Goal: Use online tool/utility: Use online tool/utility

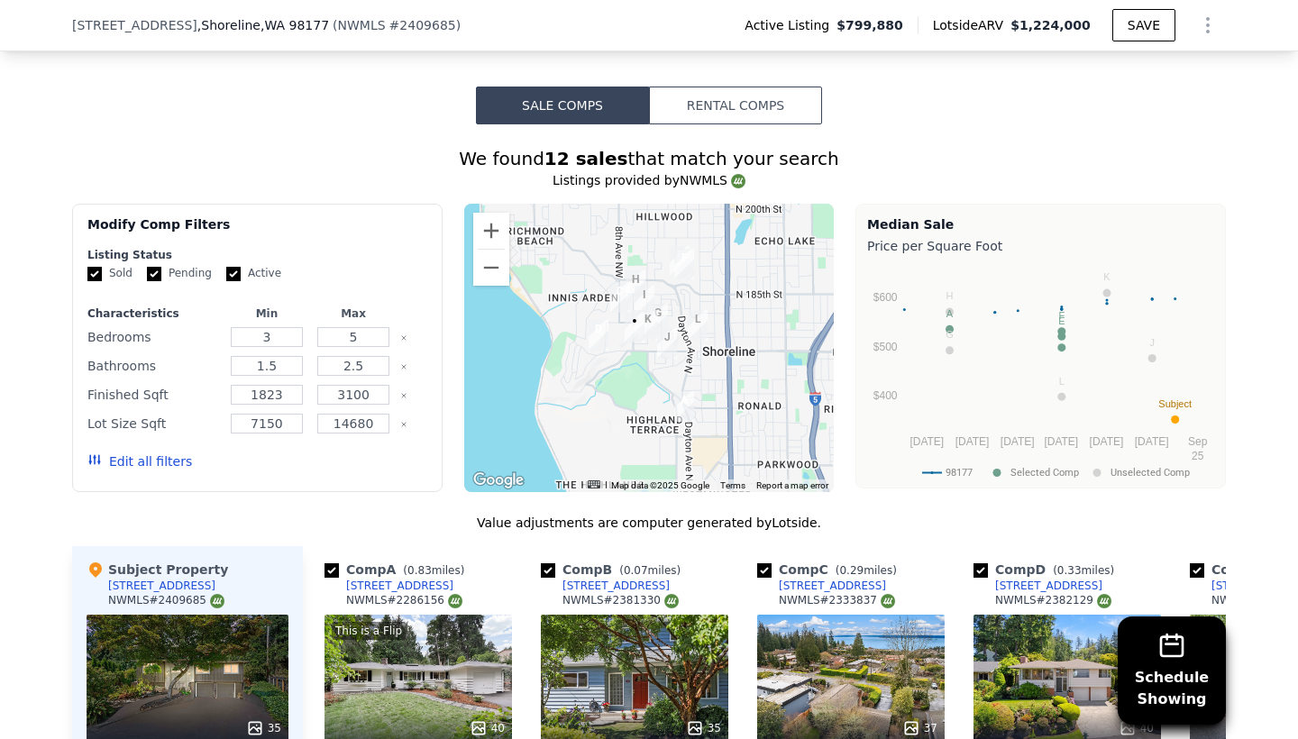
scroll to position [1370, 0]
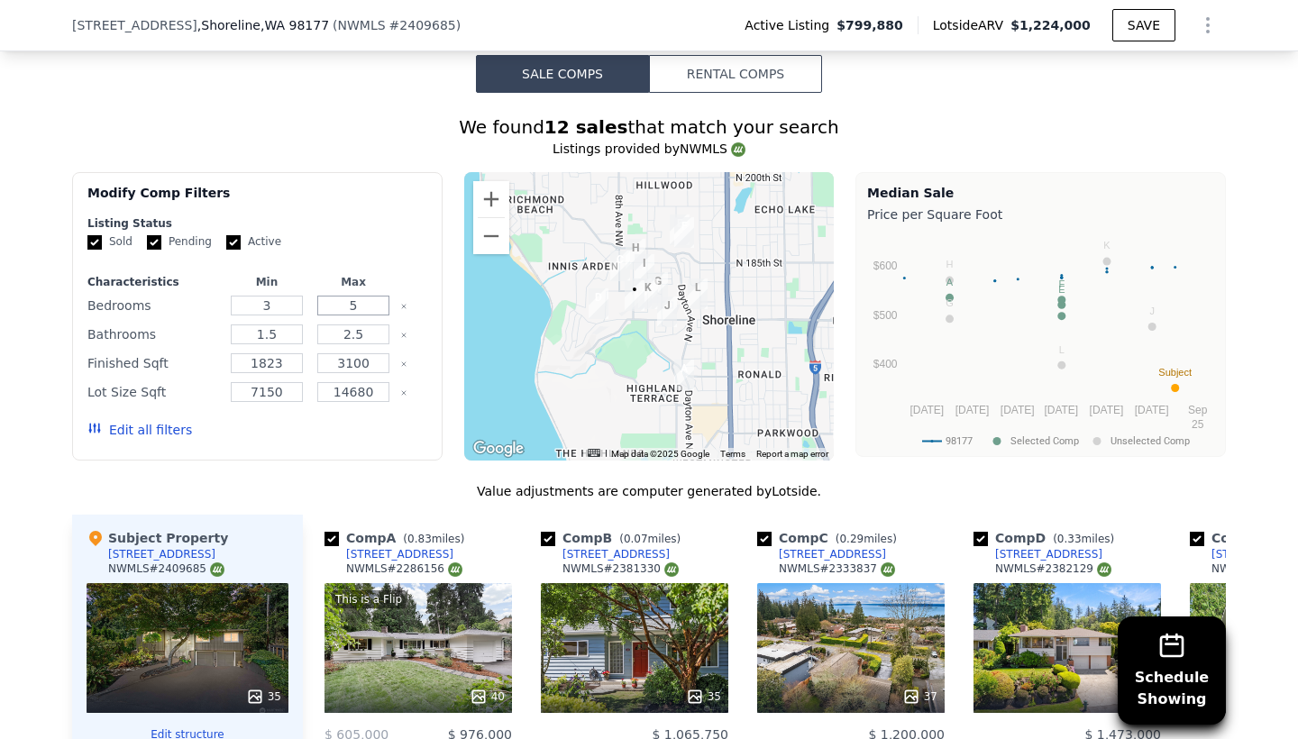
click at [373, 300] on input "5" at bounding box center [352, 306] width 71 height 20
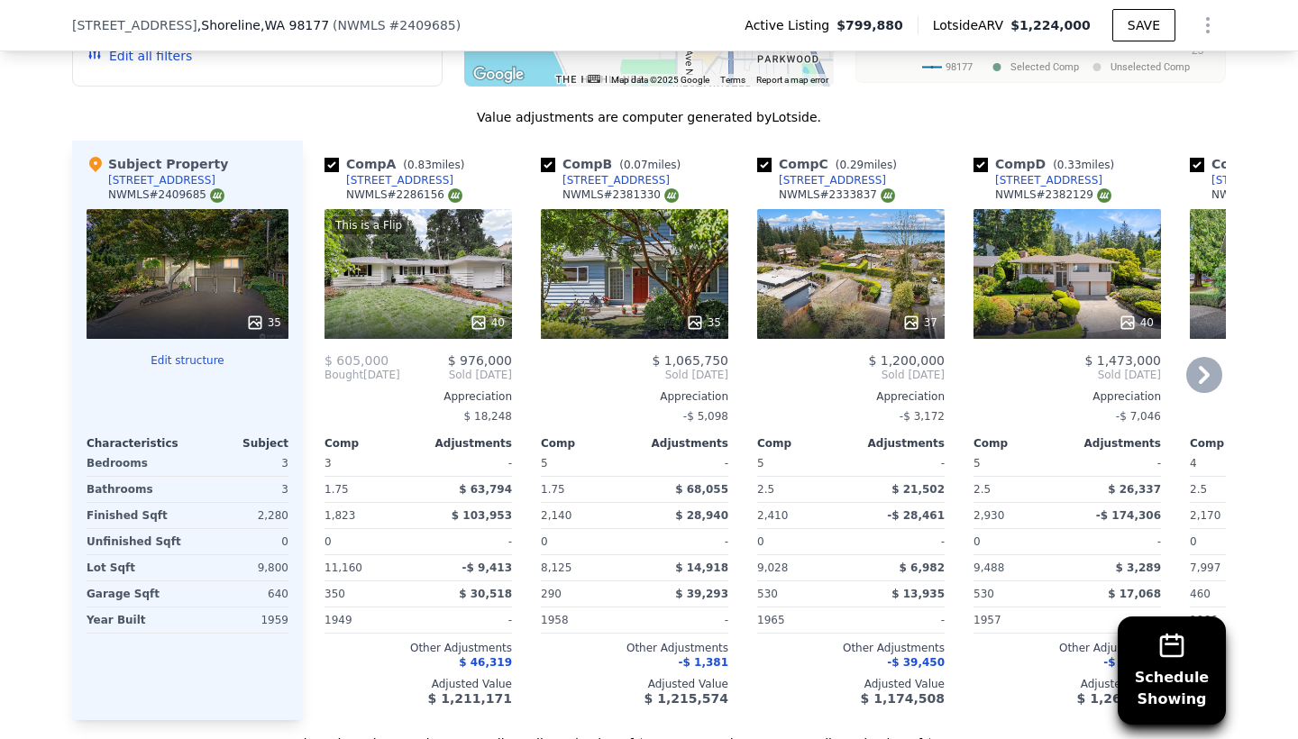
scroll to position [1743, 0]
click at [330, 163] on input "checkbox" at bounding box center [331, 166] width 14 height 14
checkbox input "false"
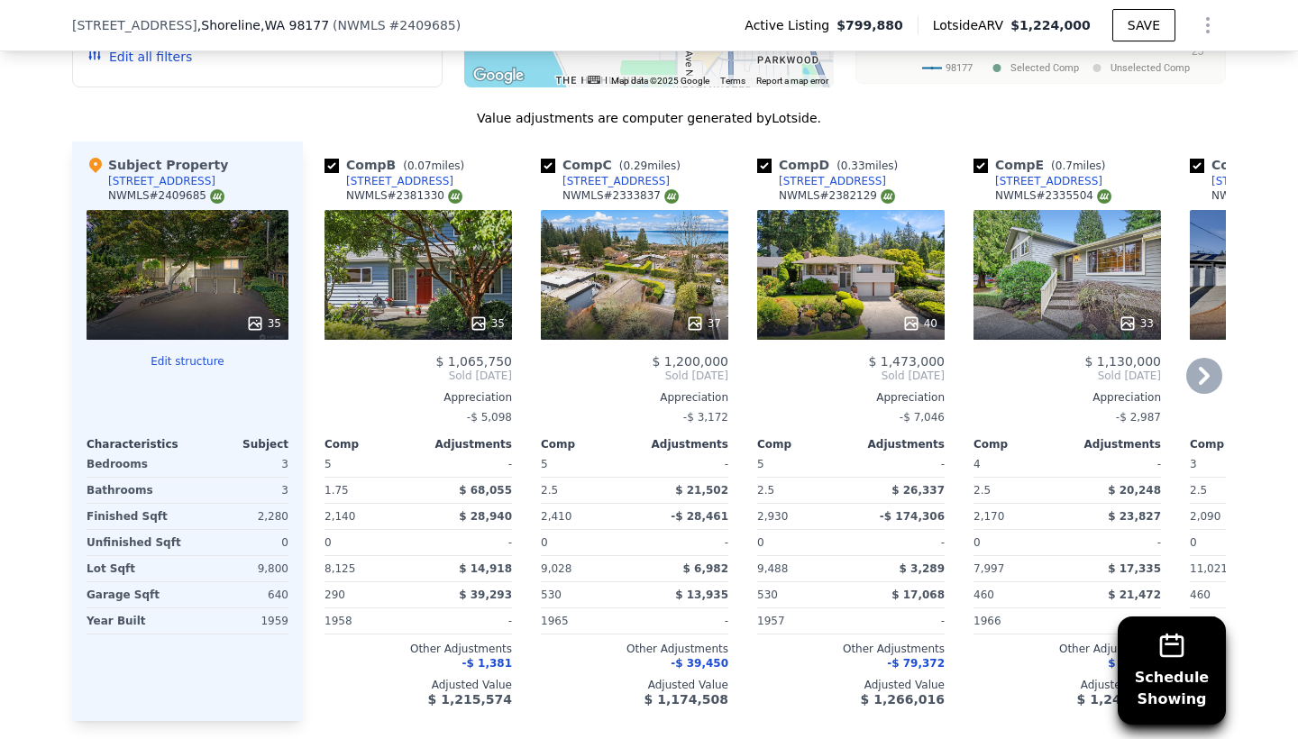
click at [1203, 379] on icon at bounding box center [1204, 376] width 11 height 18
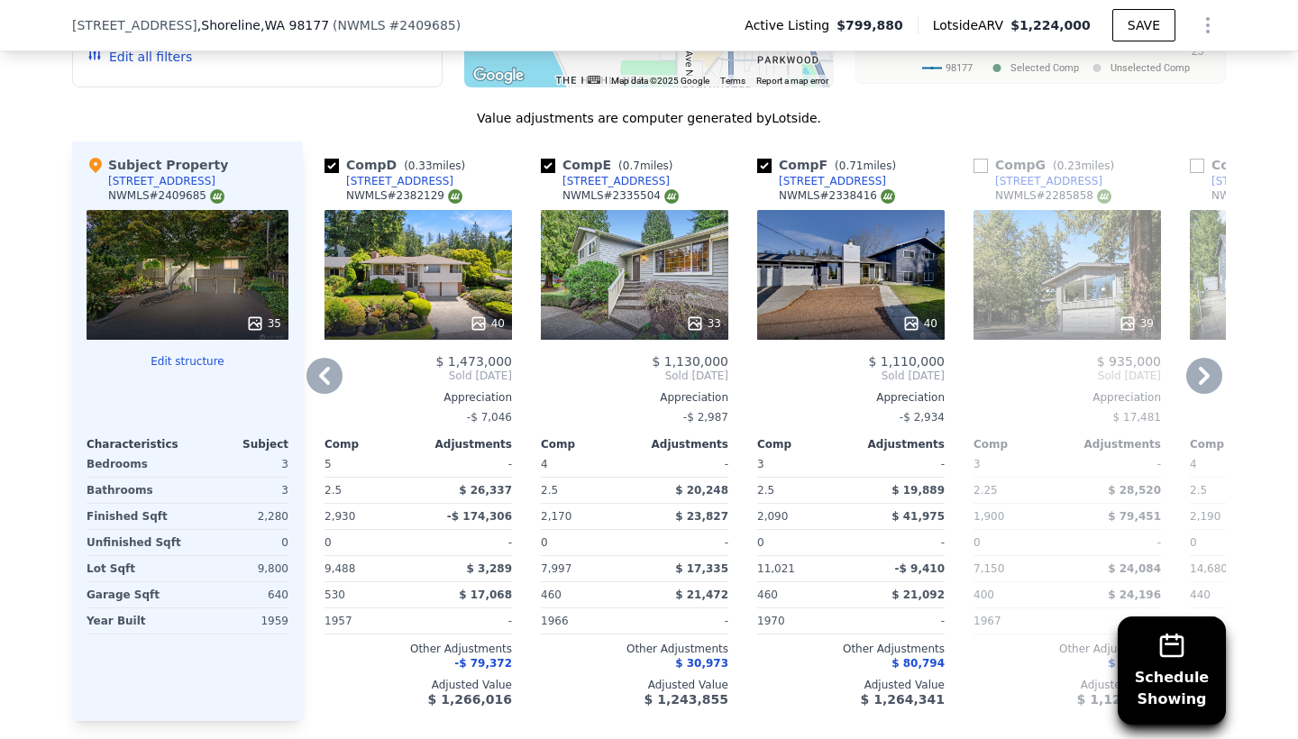
click at [322, 376] on icon at bounding box center [324, 376] width 11 height 18
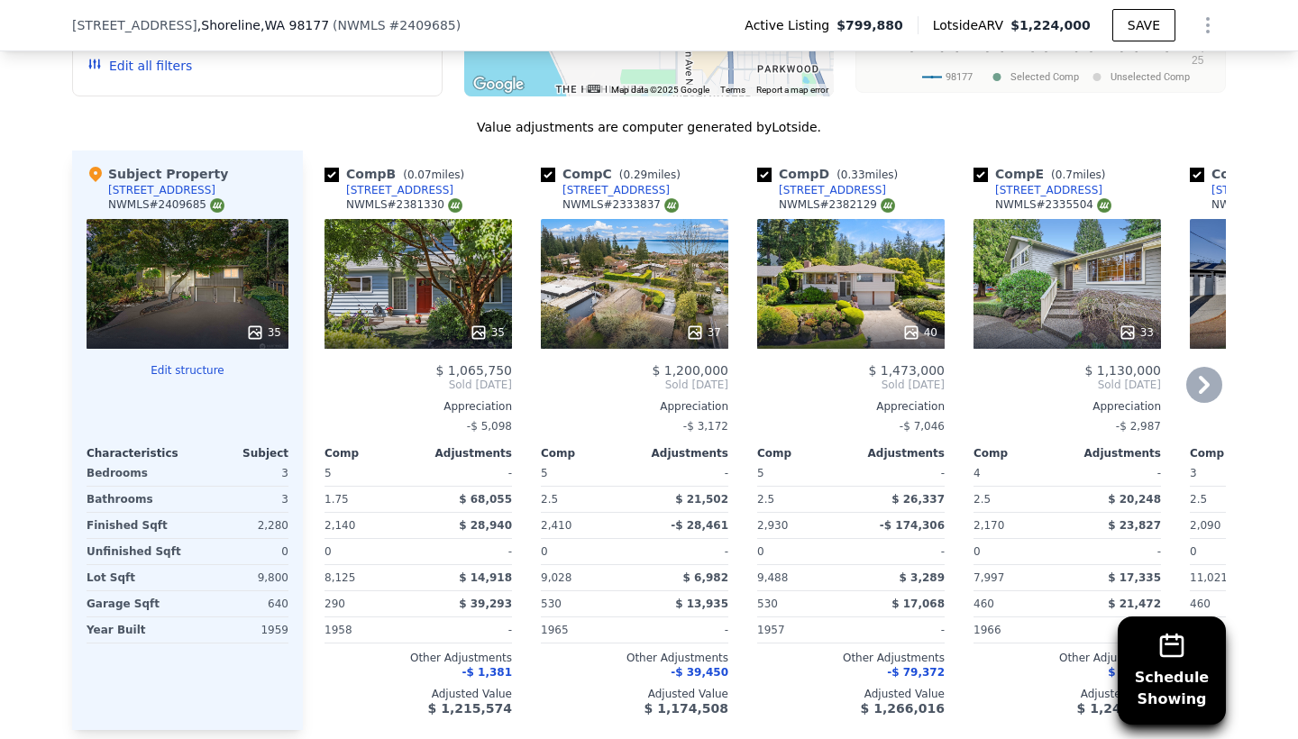
scroll to position [1737, 0]
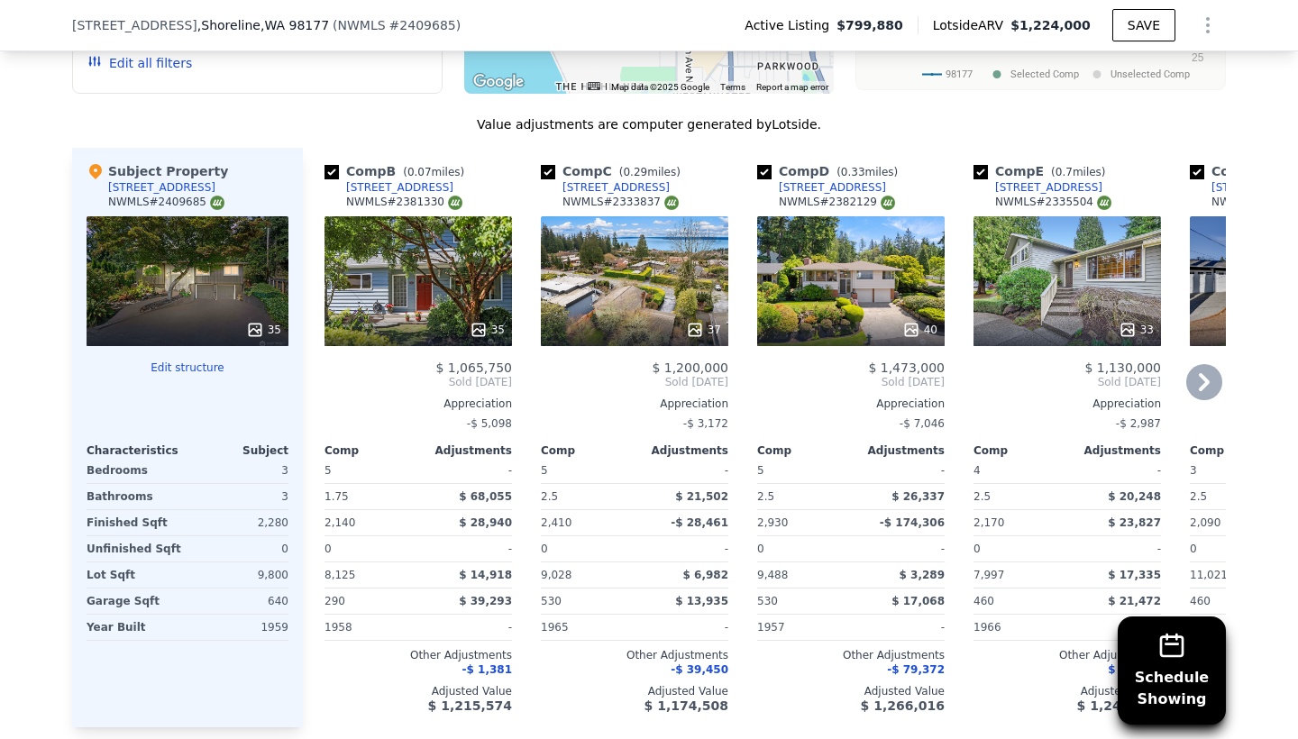
click at [1204, 379] on icon at bounding box center [1204, 382] width 11 height 18
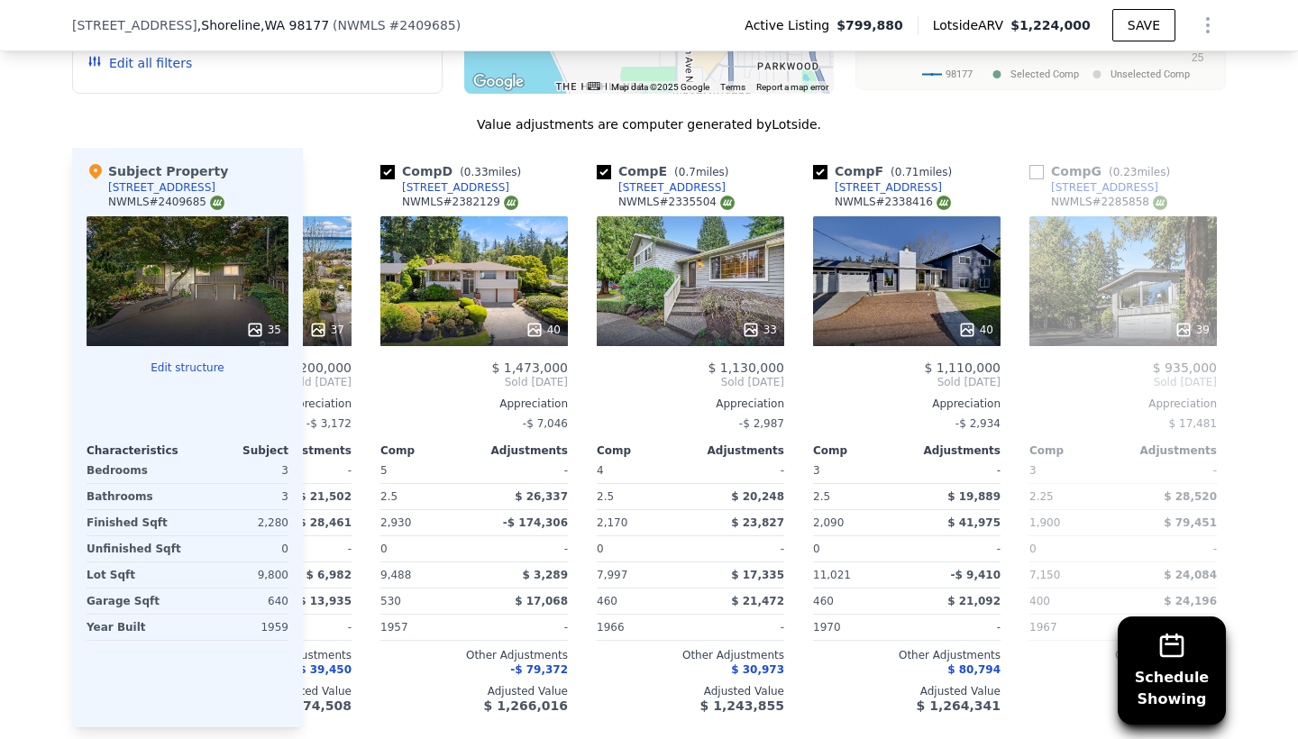
scroll to position [0, 433]
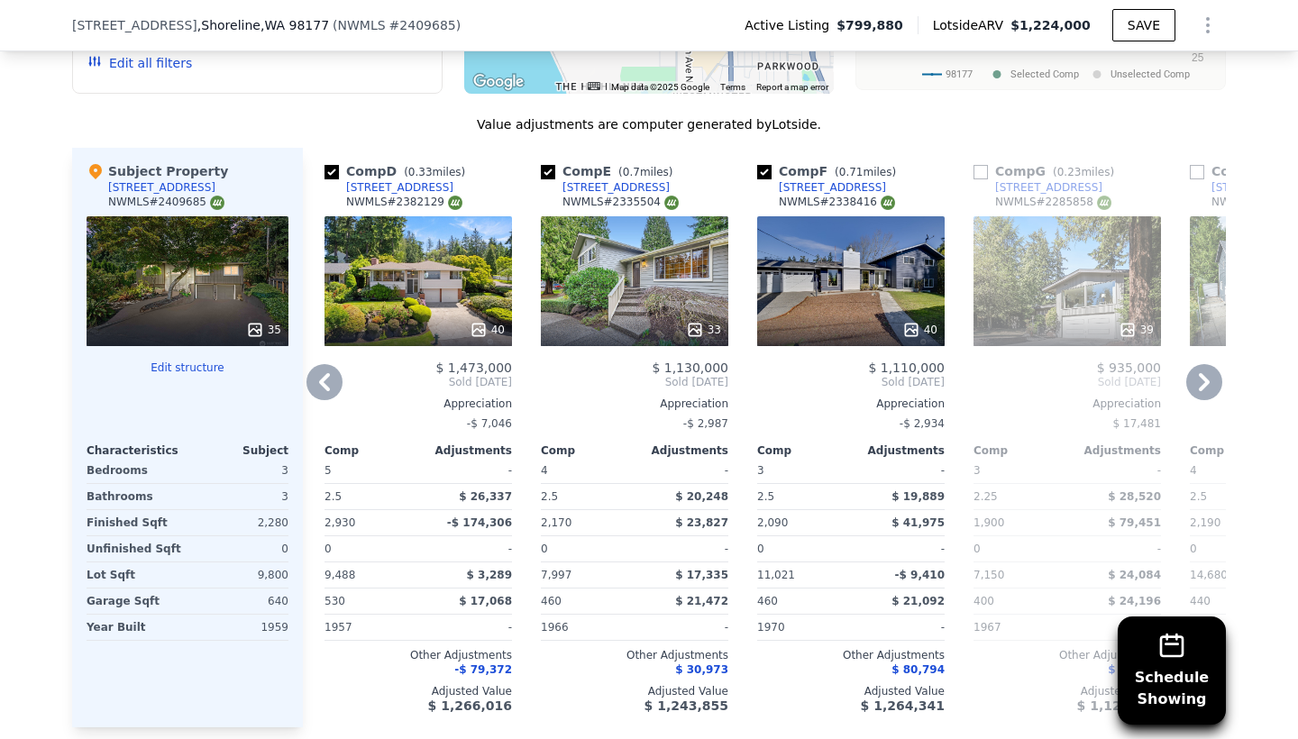
click at [1205, 383] on icon at bounding box center [1204, 382] width 11 height 18
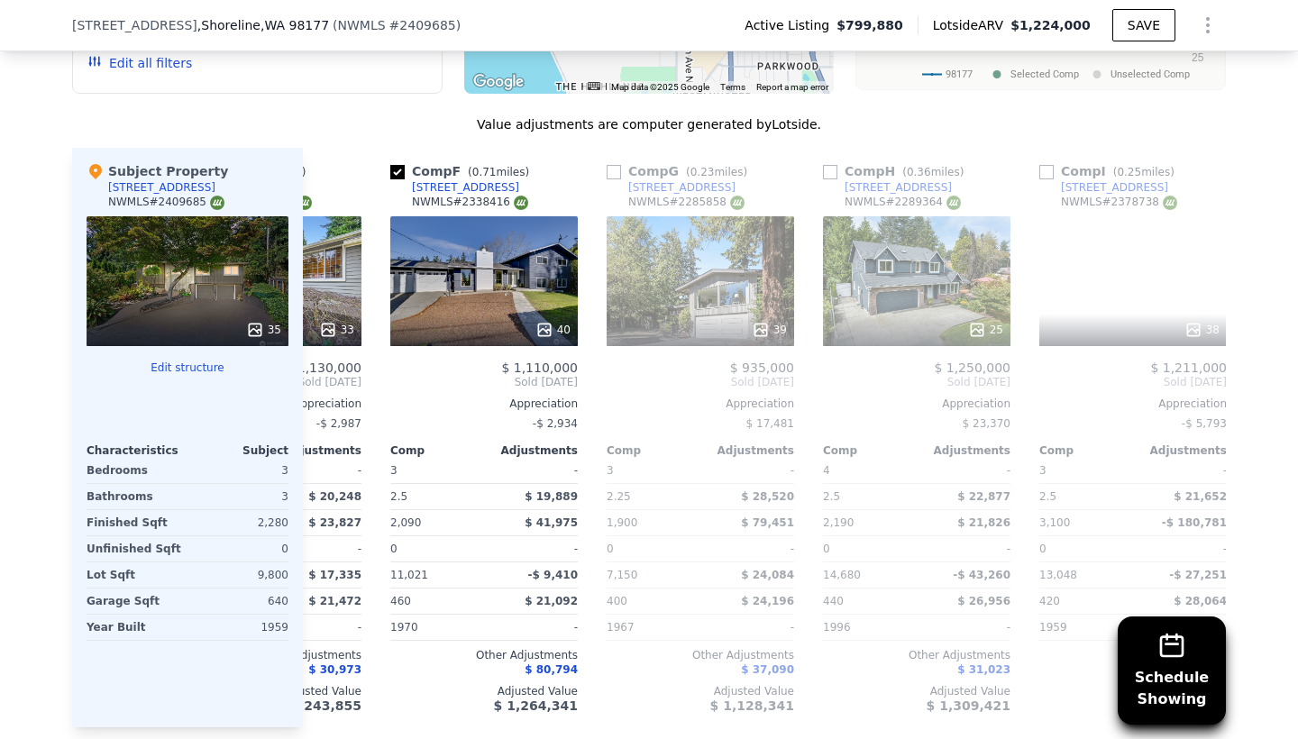
scroll to position [0, 865]
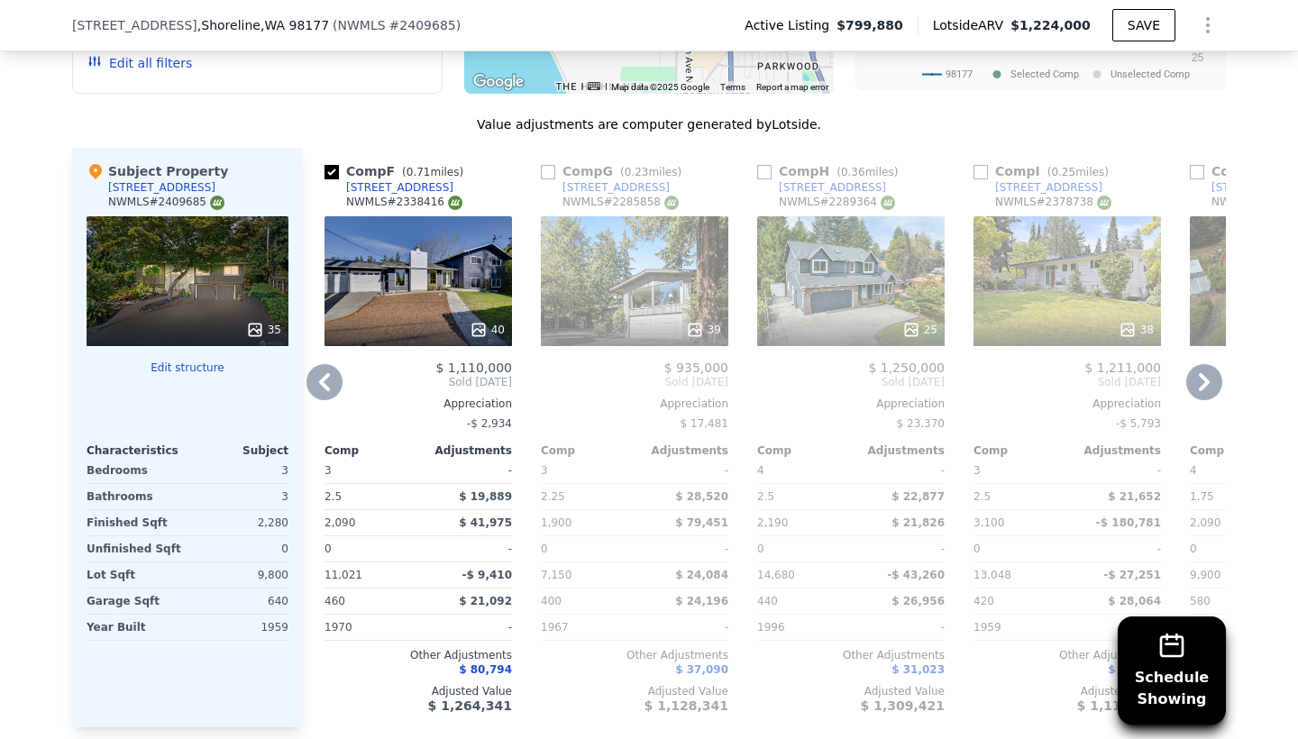
click at [1210, 392] on icon at bounding box center [1204, 382] width 36 height 36
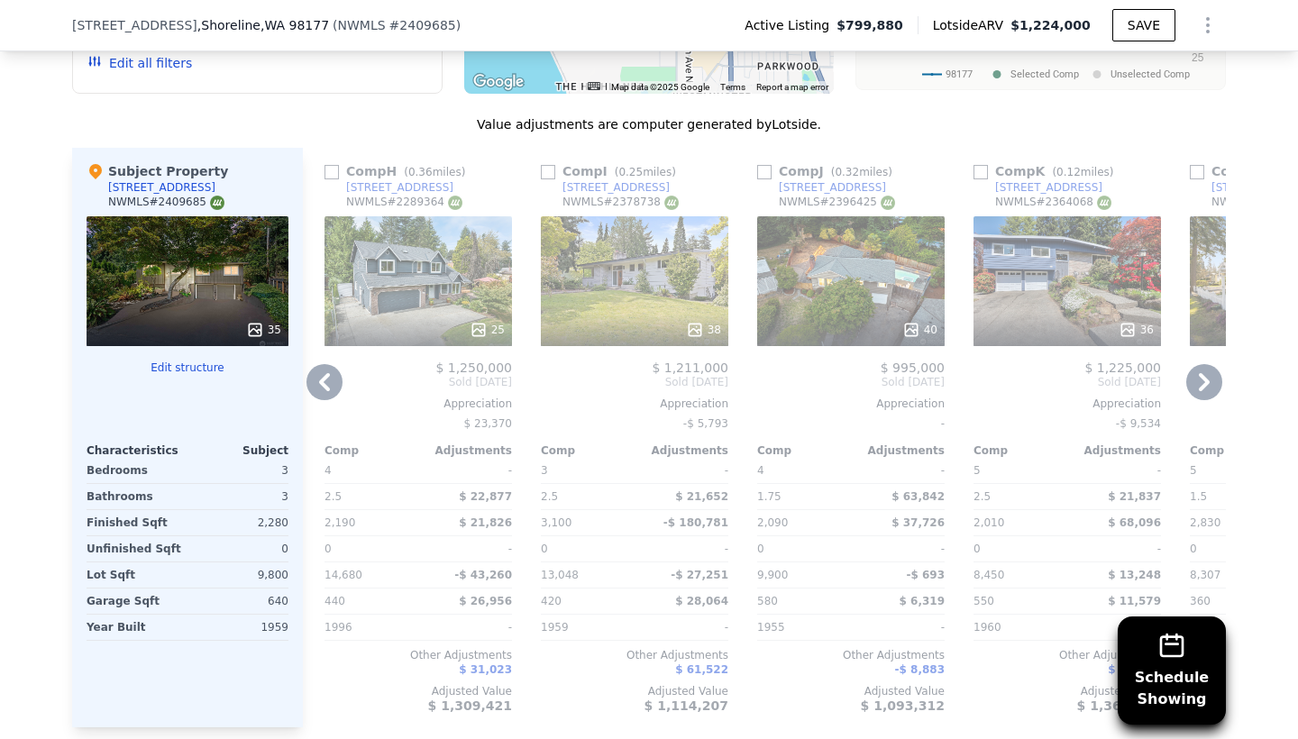
click at [854, 260] on div "40" at bounding box center [850, 281] width 187 height 130
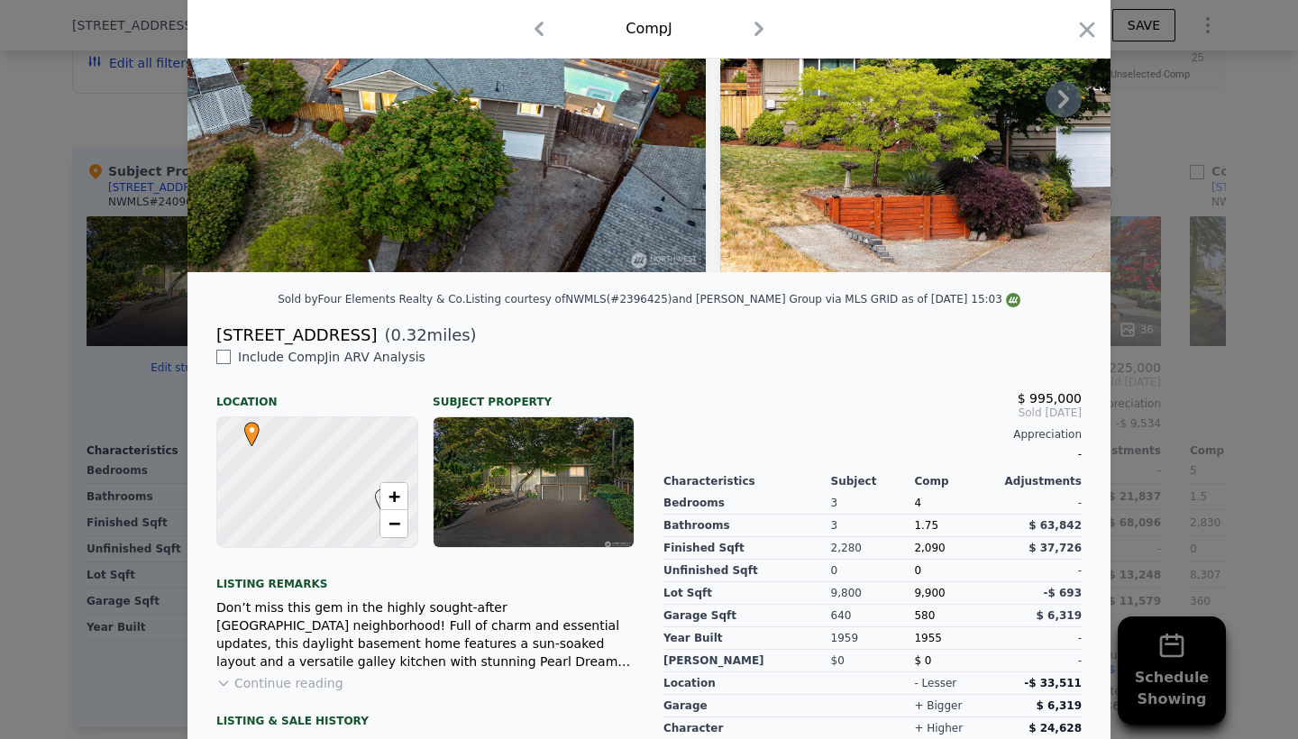
scroll to position [199, 0]
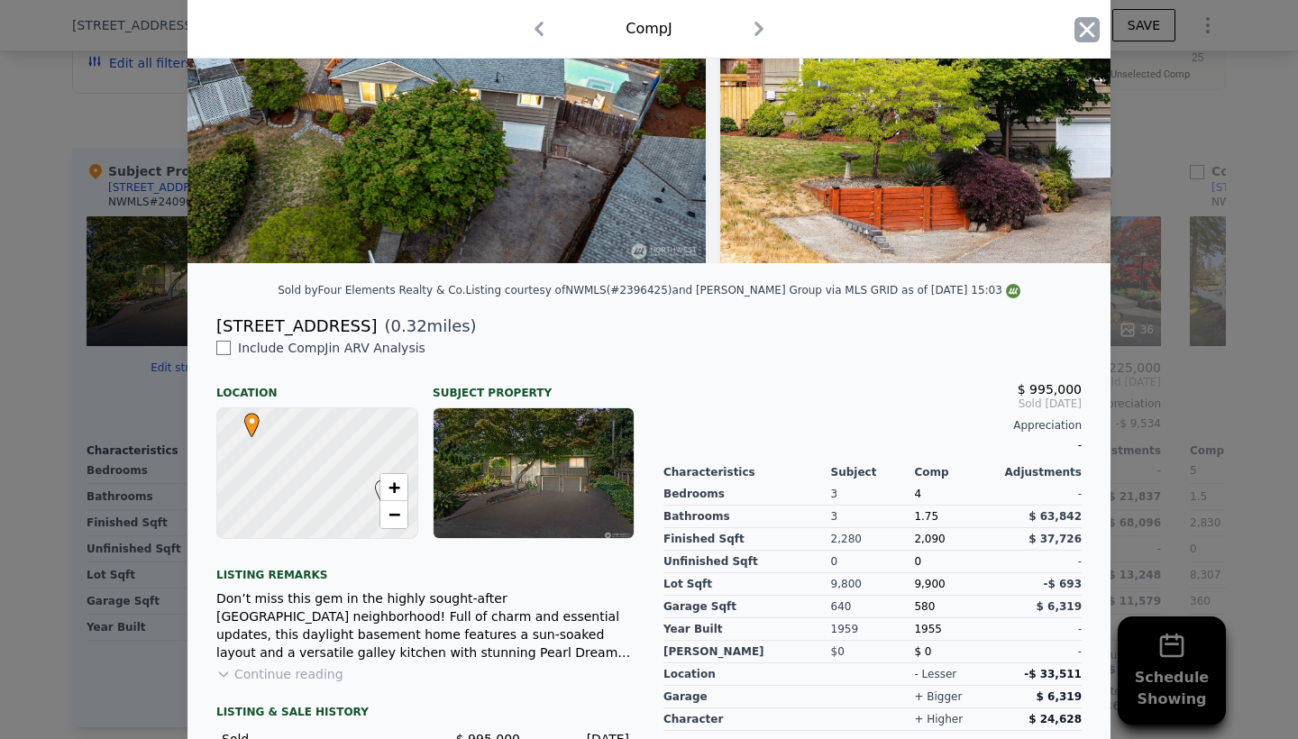
click at [1082, 29] on icon "button" at bounding box center [1086, 29] width 25 height 25
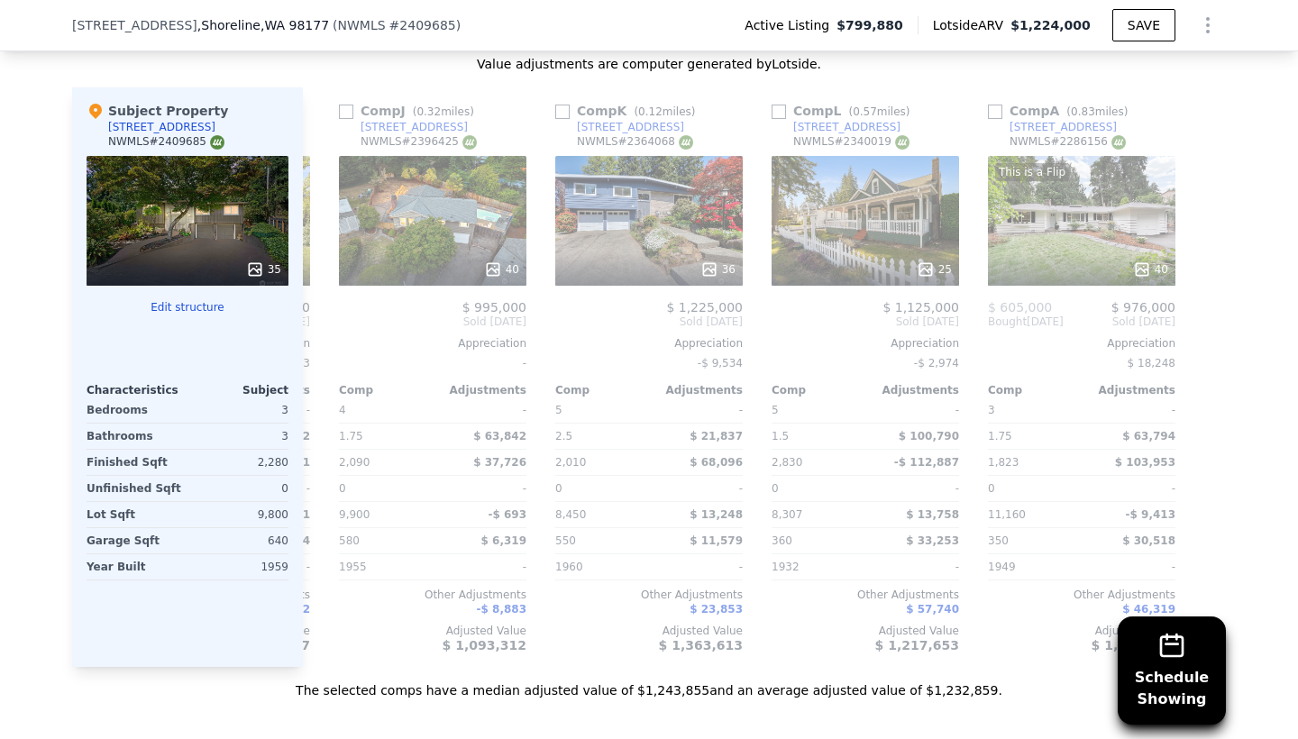
scroll to position [0, 1716]
